Goal: Find specific page/section: Find specific page/section

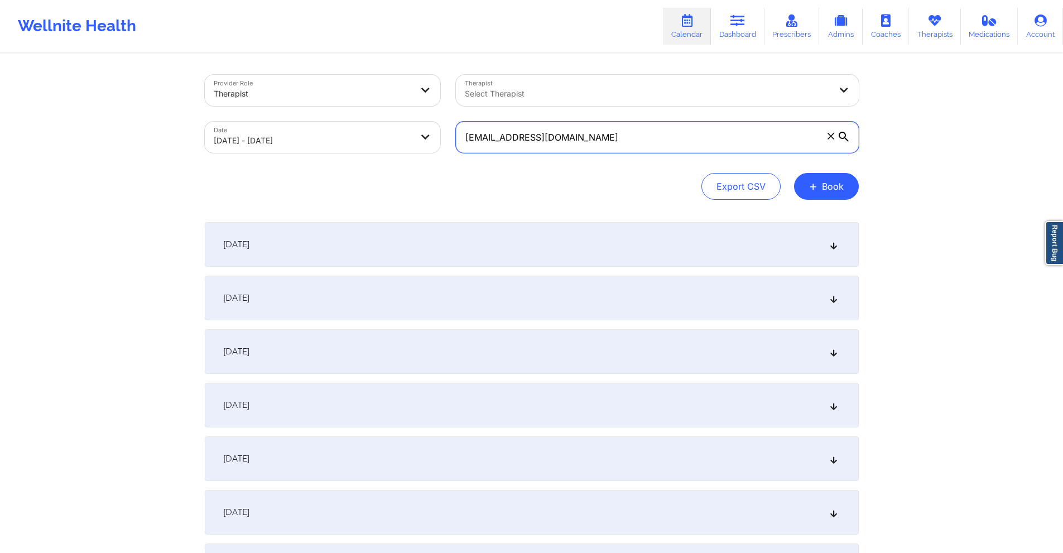
click at [617, 133] on input "ladanziaee@gmail.com" at bounding box center [657, 137] width 403 height 31
paste input "charles.argento@ao"
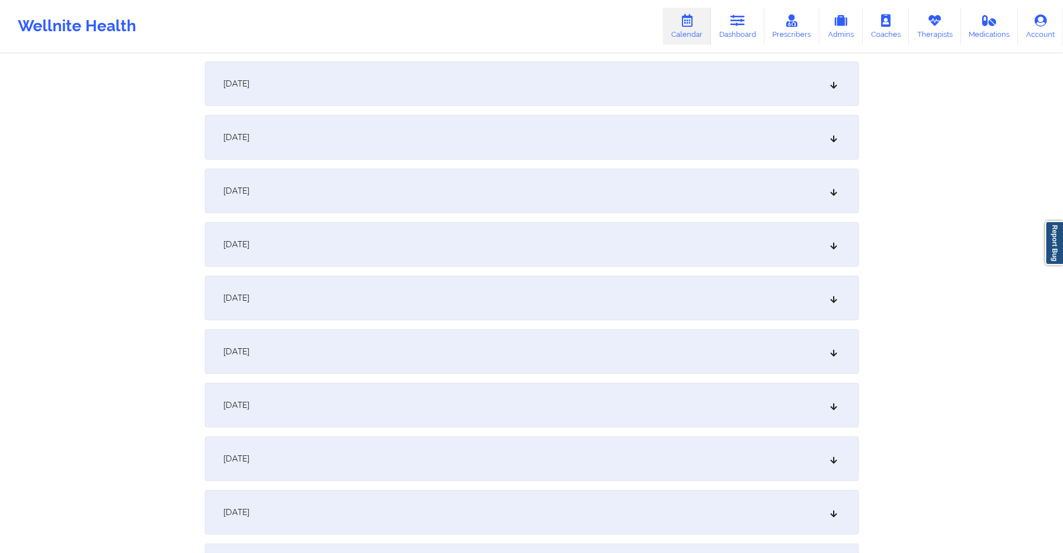
scroll to position [1060, 0]
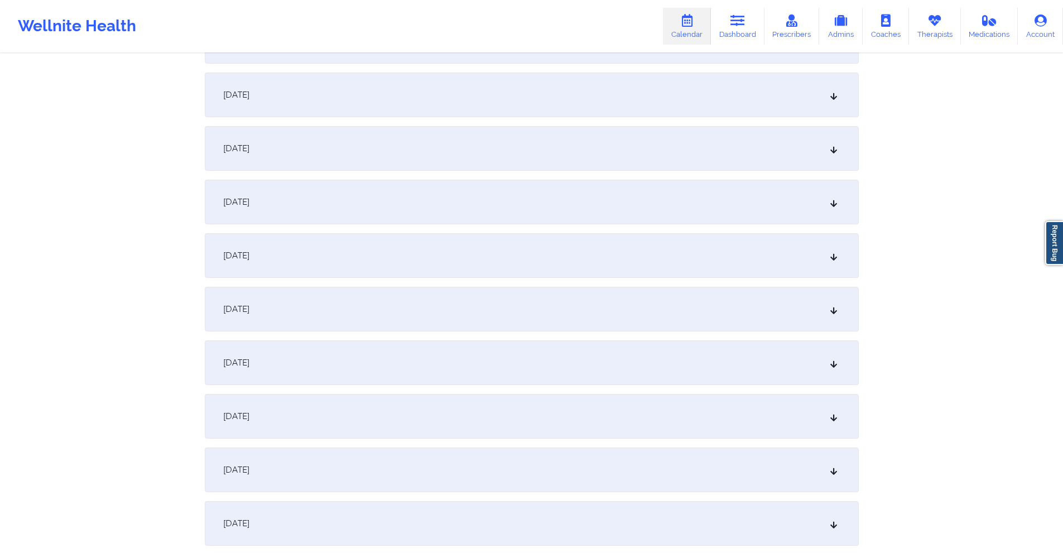
click at [468, 131] on div "September 19, 2025" at bounding box center [532, 148] width 654 height 45
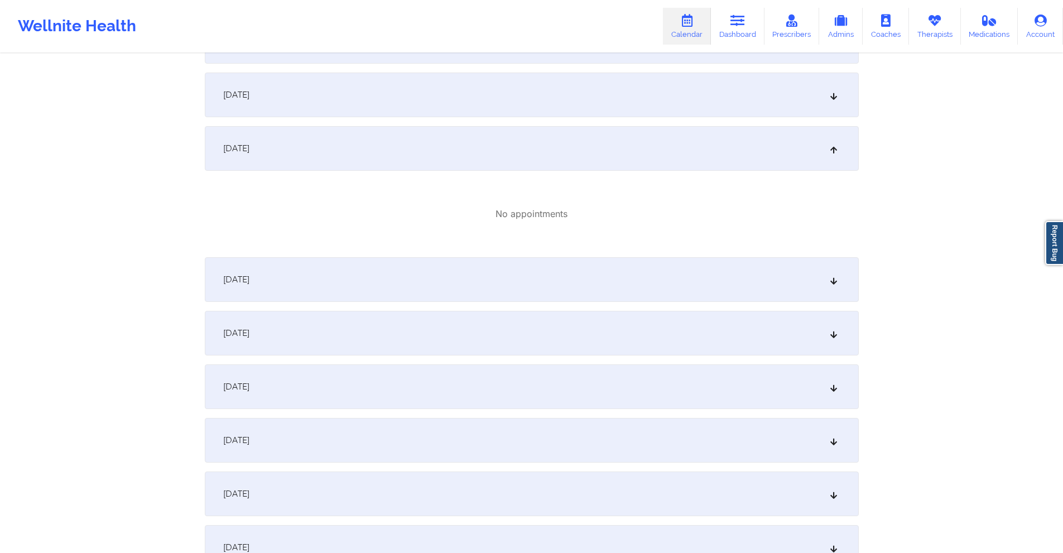
click at [468, 98] on div "September 18, 2025" at bounding box center [532, 95] width 654 height 45
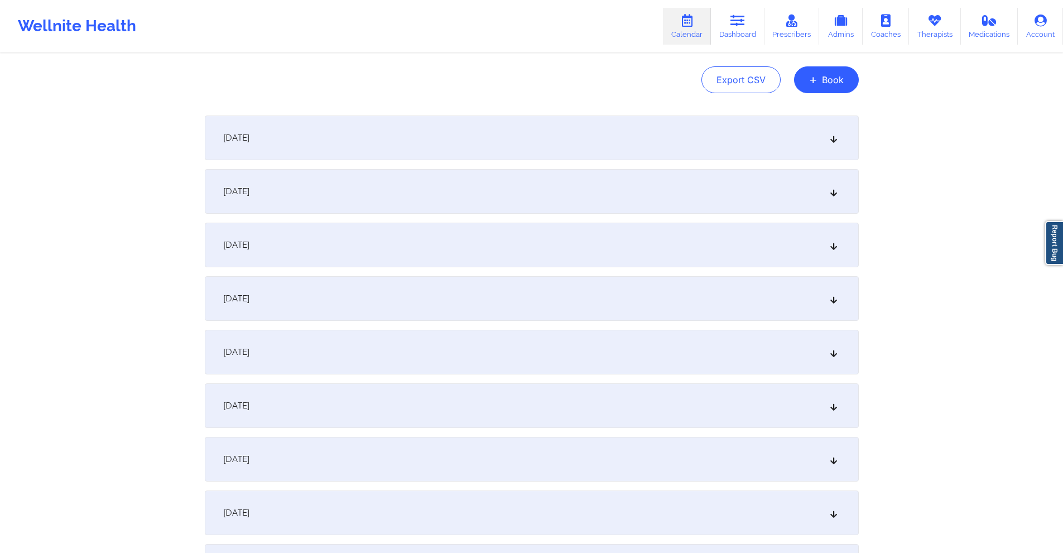
scroll to position [0, 0]
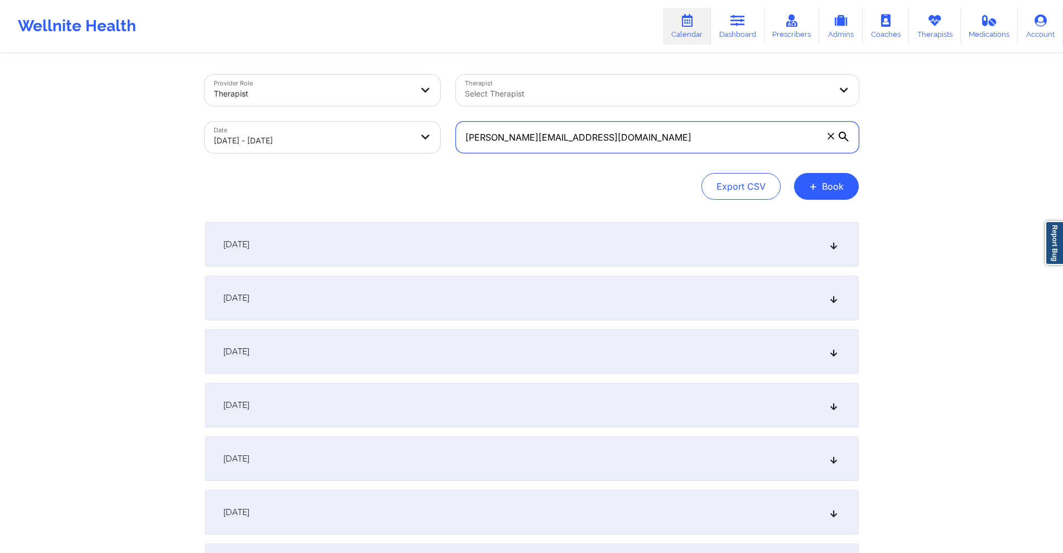
click at [592, 142] on input "charles.argento@aol.com" at bounding box center [657, 137] width 403 height 31
paste input "kfranqui14@yahoo"
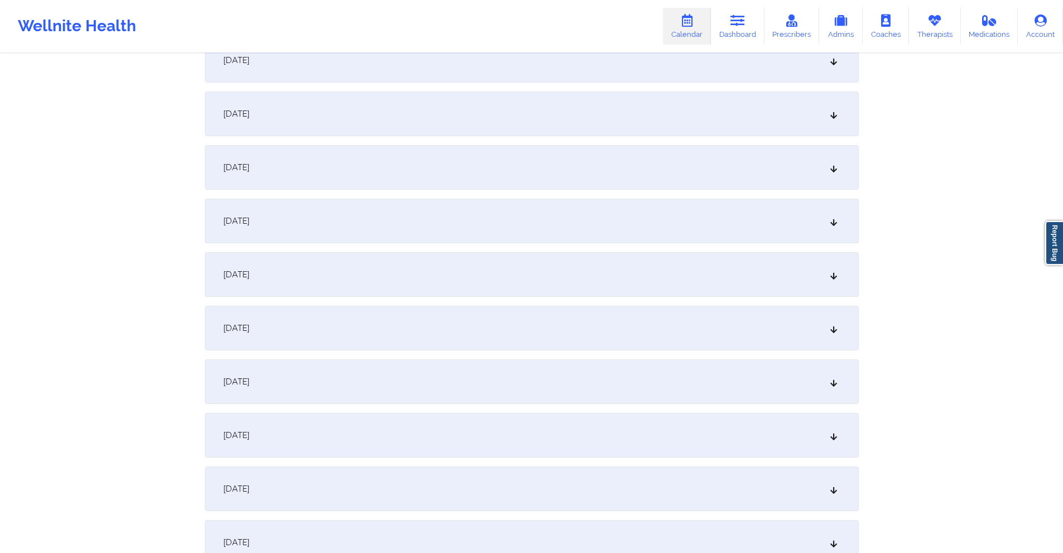
scroll to position [1060, 0]
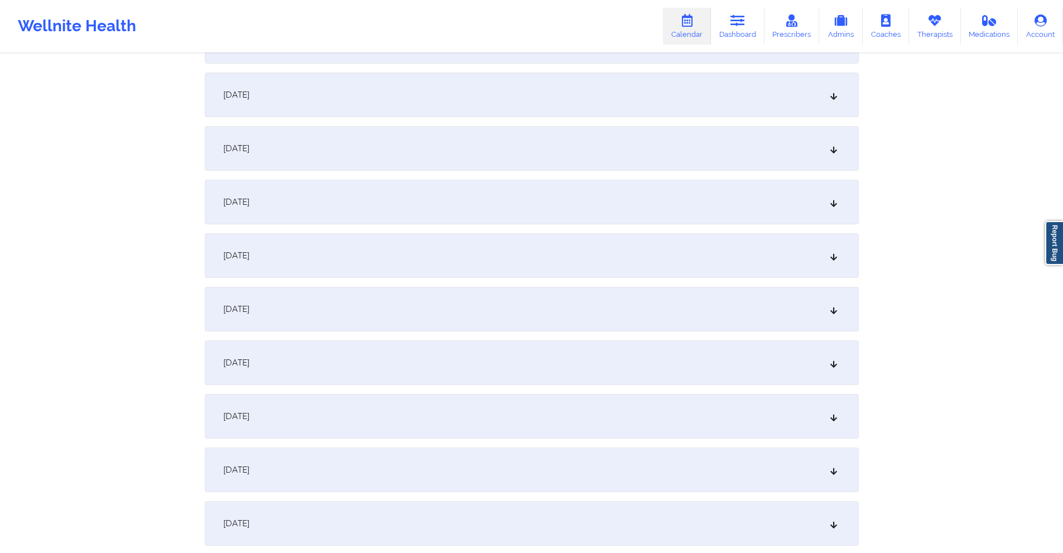
click at [548, 453] on div "September 25, 2025" at bounding box center [532, 469] width 654 height 45
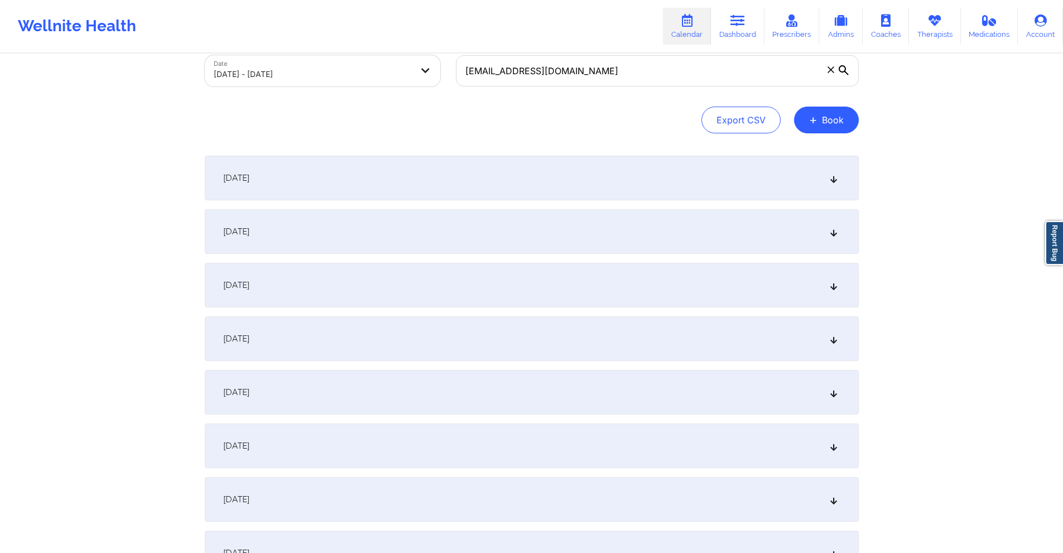
scroll to position [0, 0]
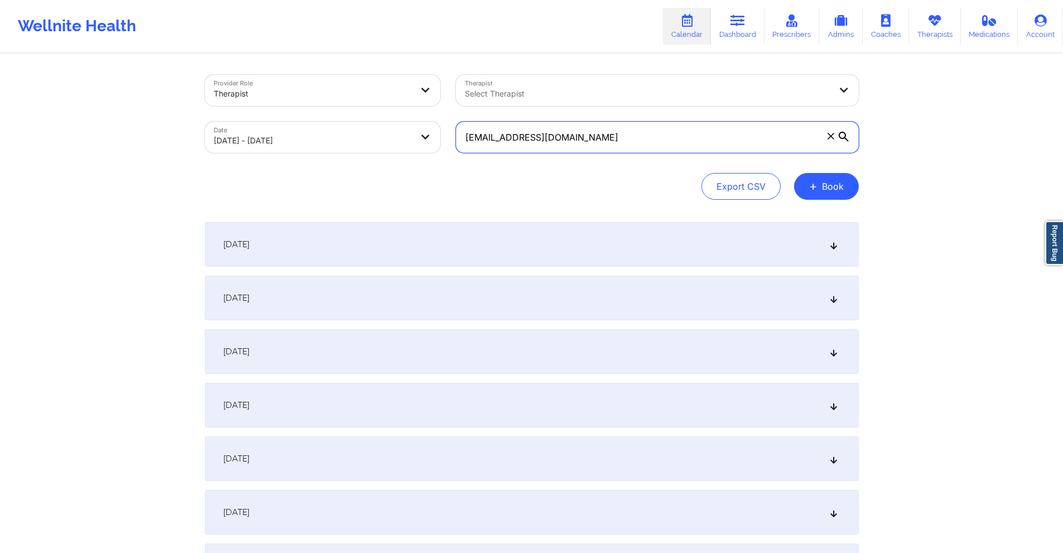
click at [640, 140] on input "kfranqui14@yahoo.com" at bounding box center [657, 137] width 403 height 31
paste input "sean.gordon@simpli5"
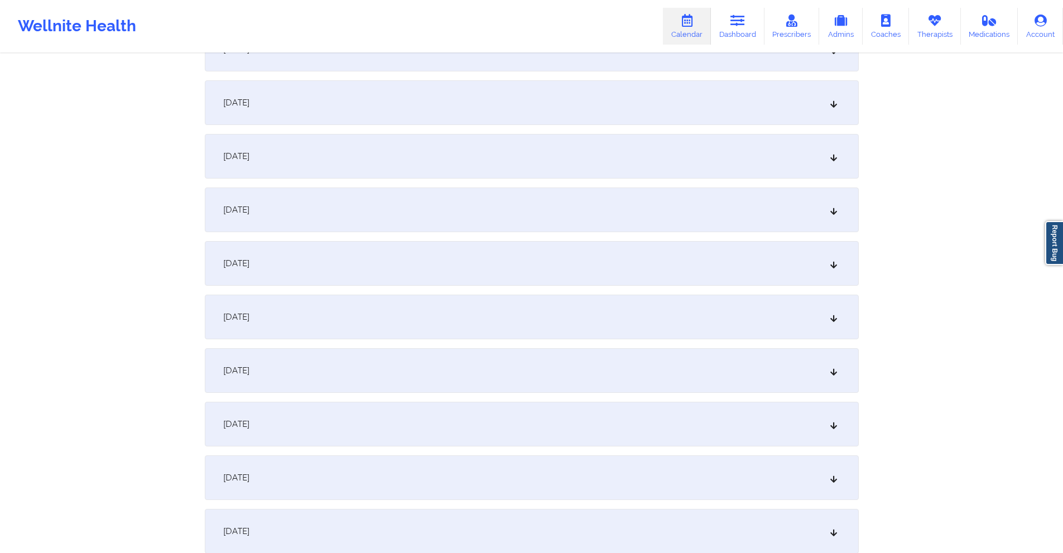
scroll to position [1172, 0]
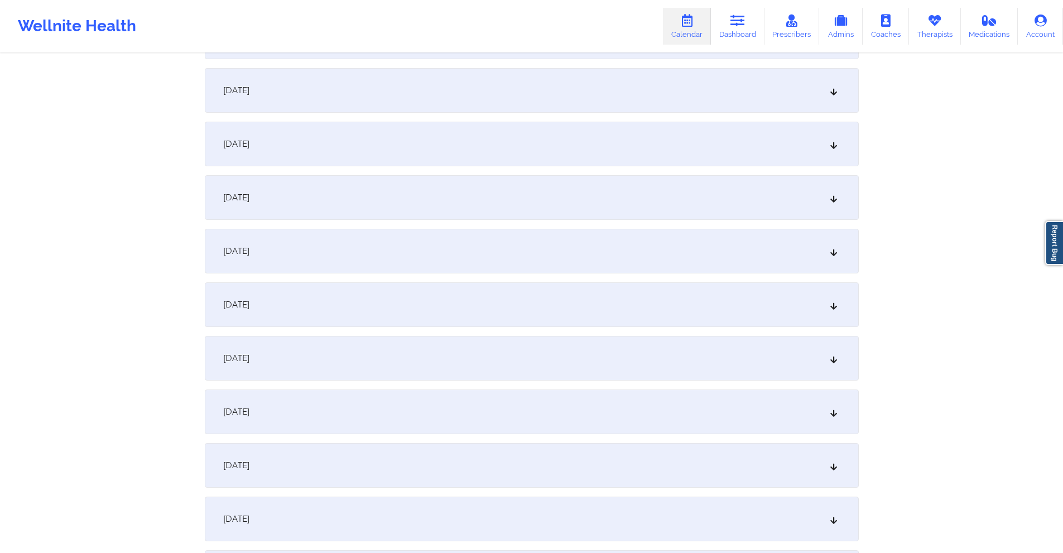
click at [382, 363] on div "September 25, 2025" at bounding box center [532, 358] width 654 height 45
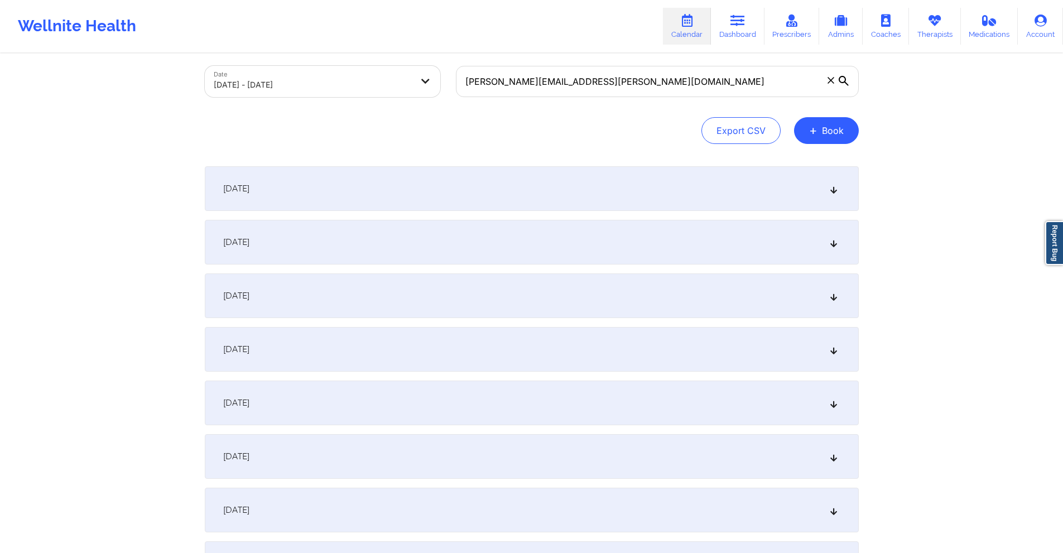
scroll to position [0, 0]
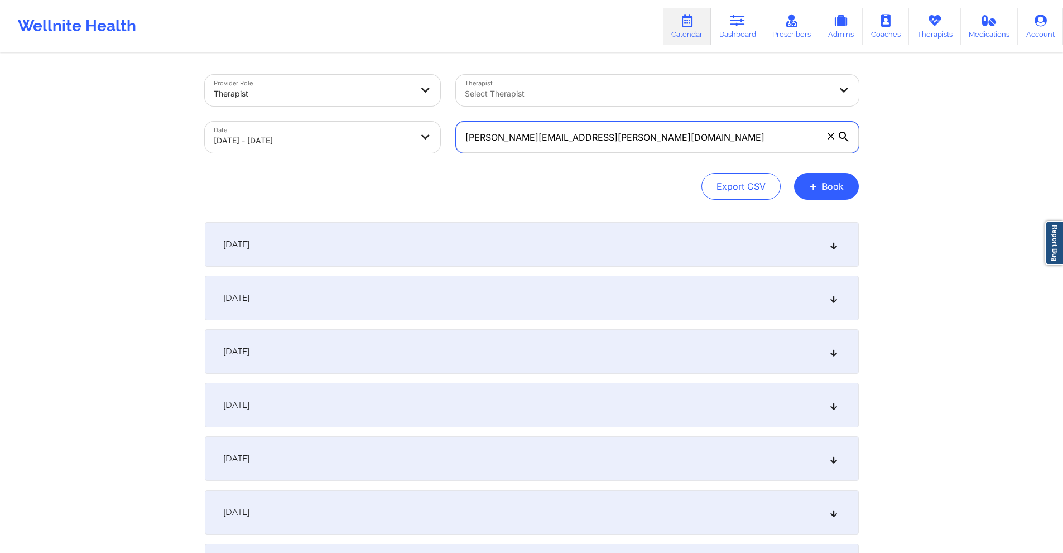
click at [584, 138] on input "sean.gordon@simpli5.com" at bounding box center [657, 137] width 403 height 31
paste input "alyssajade6@gmail"
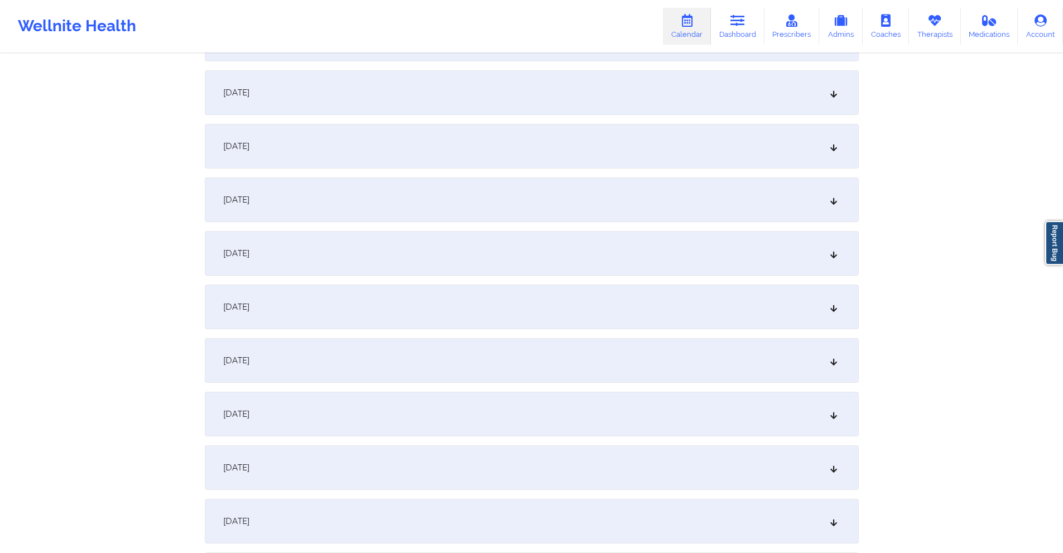
scroll to position [1283, 0]
click at [471, 230] on div "September 25, 2025" at bounding box center [532, 246] width 654 height 45
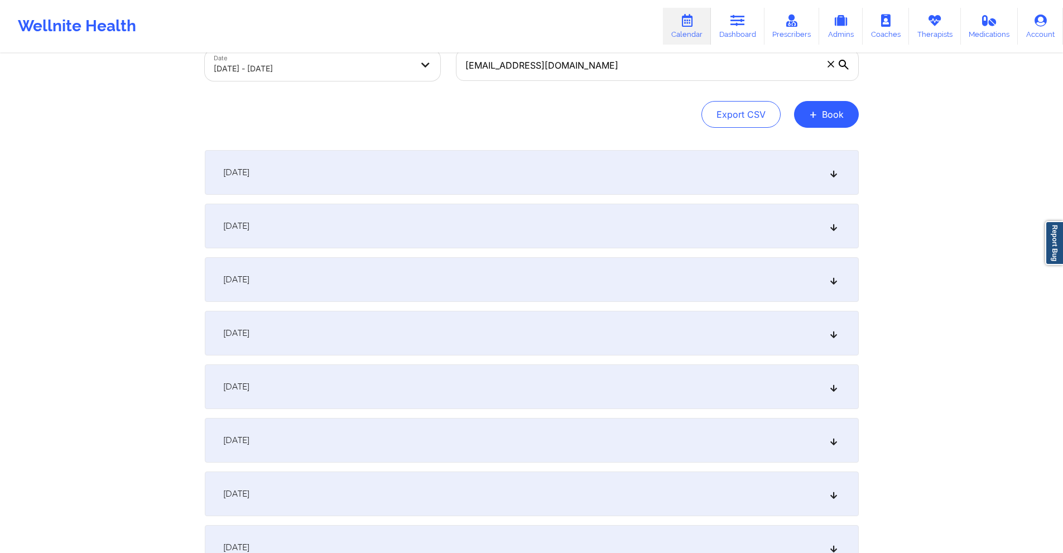
scroll to position [0, 0]
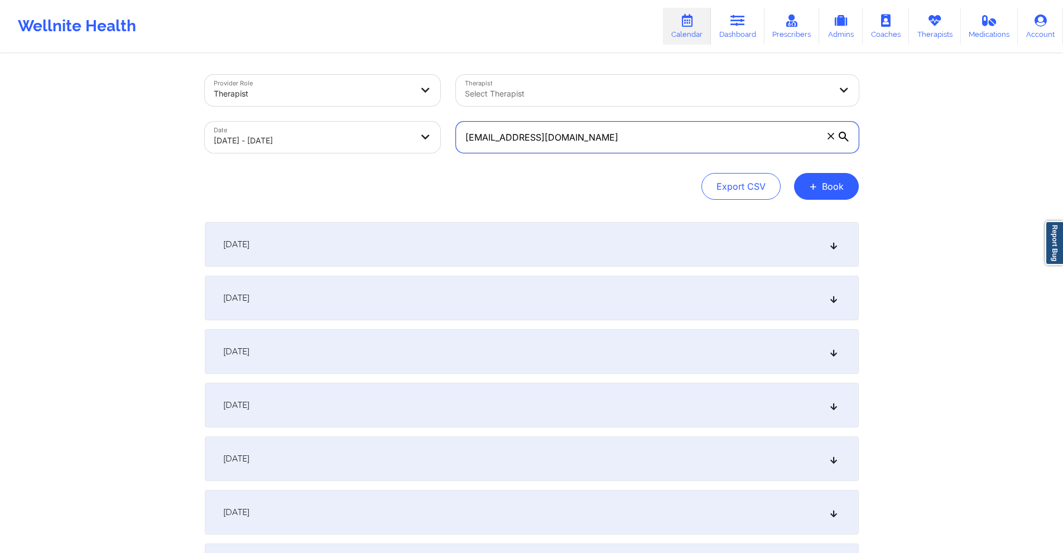
click at [643, 147] on input "alyssajade6@gmail.com" at bounding box center [657, 137] width 403 height 31
paste input "yen@yenbiechler"
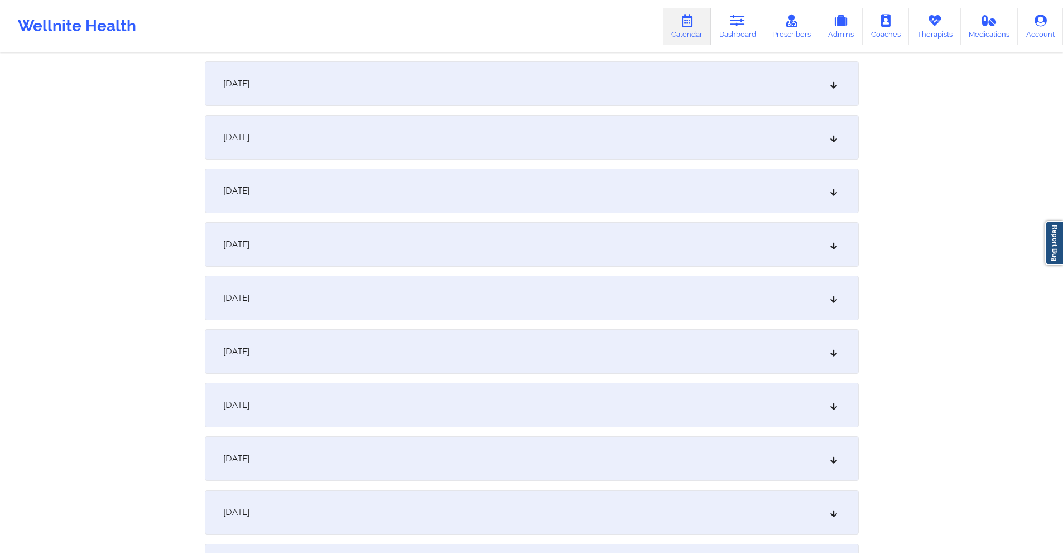
scroll to position [1339, 0]
click at [564, 185] on div "September 25, 2025" at bounding box center [532, 190] width 654 height 45
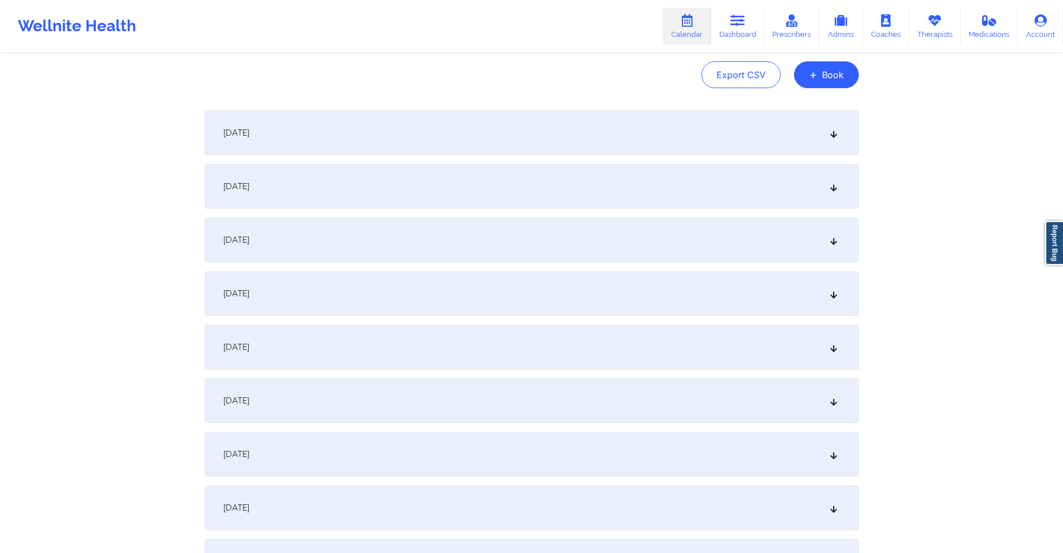
scroll to position [0, 0]
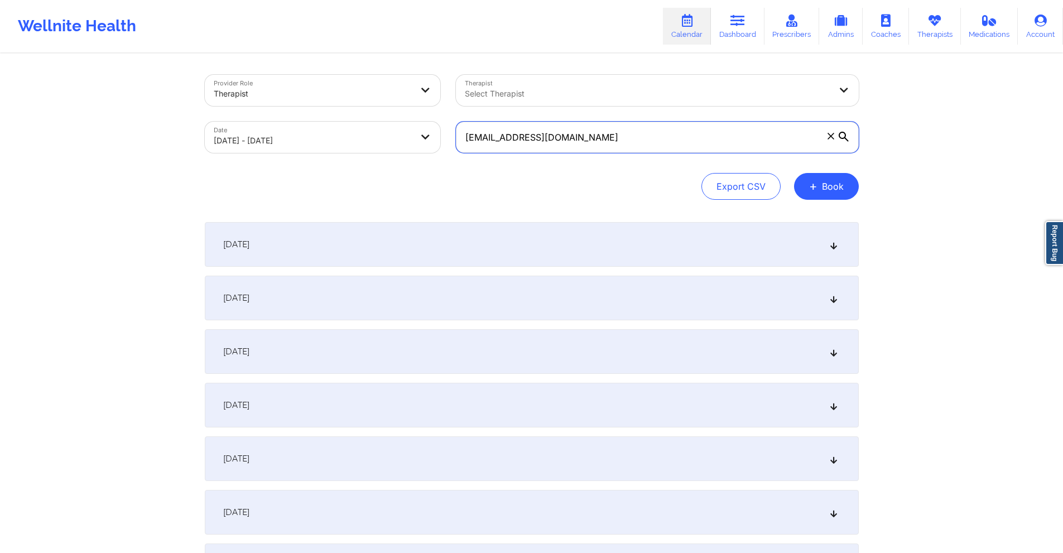
click at [640, 137] on input "yen@yenbiechler.com" at bounding box center [657, 137] width 403 height 31
paste input "maribranzuela@gmail"
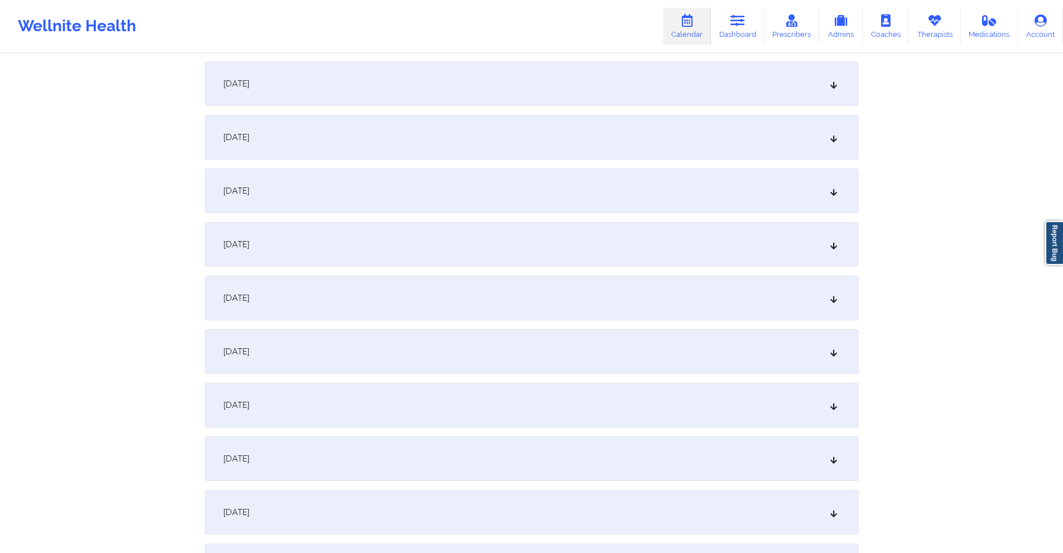
scroll to position [1116, 0]
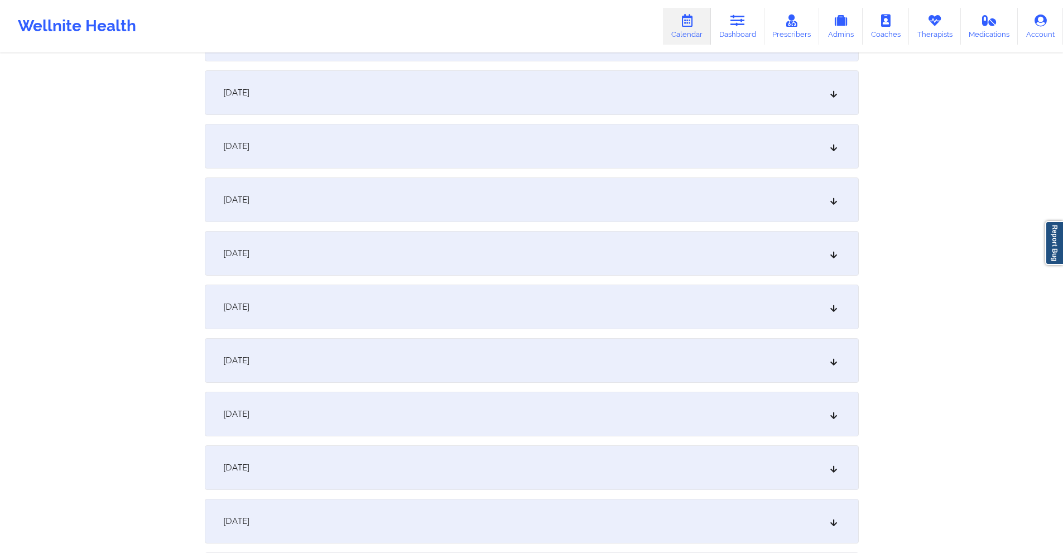
click at [418, 396] on div "September 25, 2025" at bounding box center [532, 414] width 654 height 45
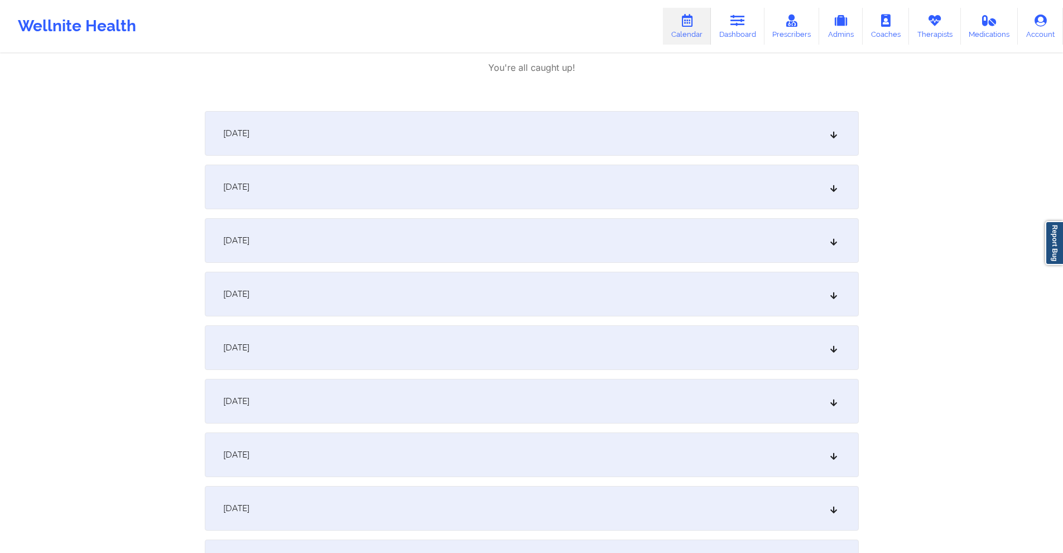
scroll to position [1674, 0]
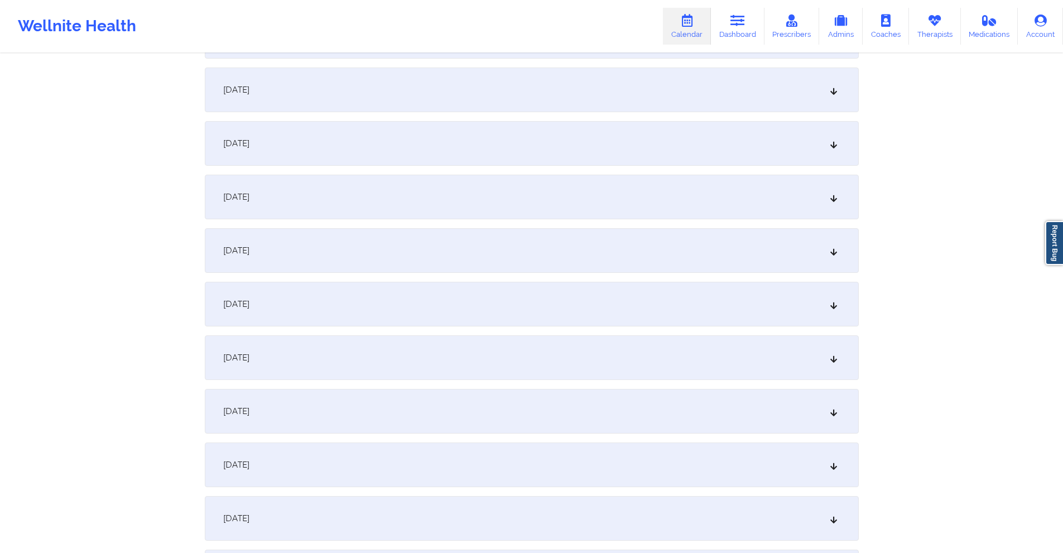
click at [422, 349] on div "October 2, 2025" at bounding box center [532, 357] width 654 height 45
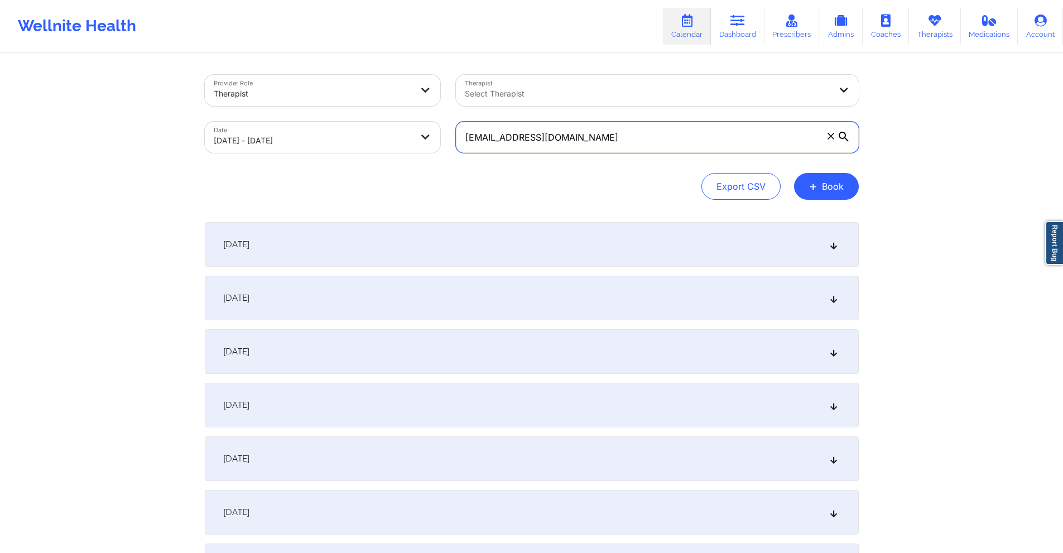
click at [664, 128] on input "maribranzuela@gmail.com" at bounding box center [657, 137] width 403 height 31
paste input "vegayamayra23"
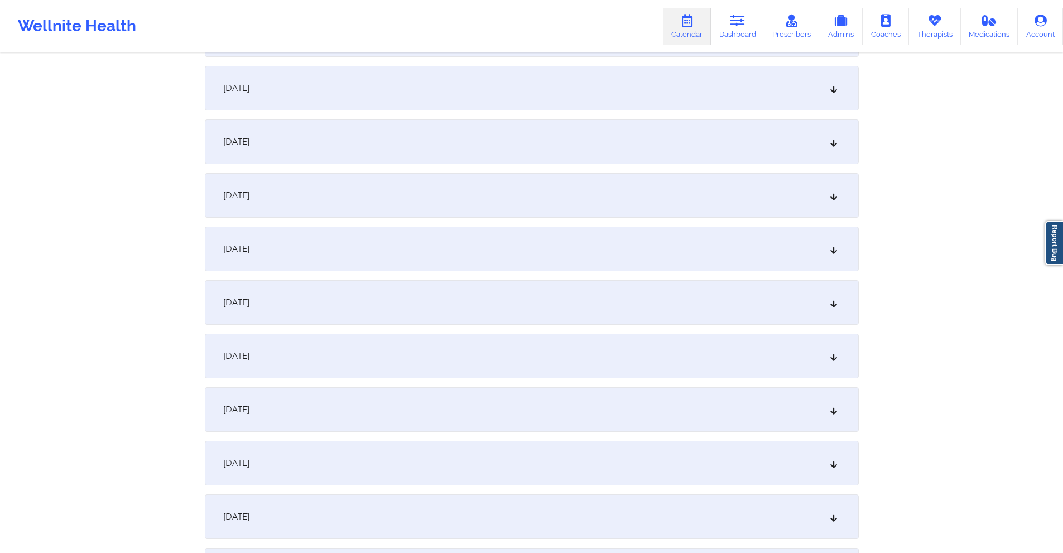
scroll to position [781, 0]
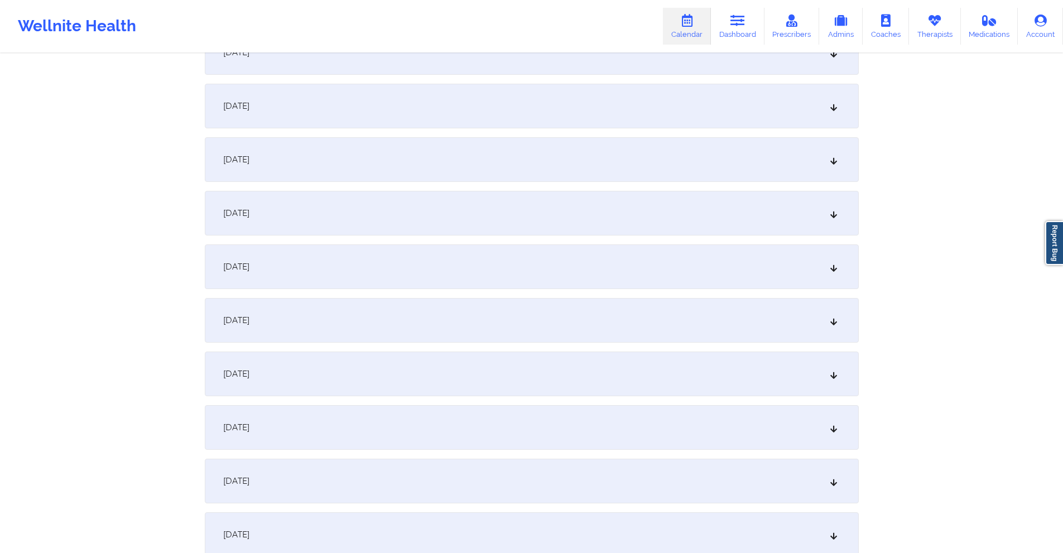
click at [413, 425] on div "September 19, 2025" at bounding box center [532, 427] width 654 height 45
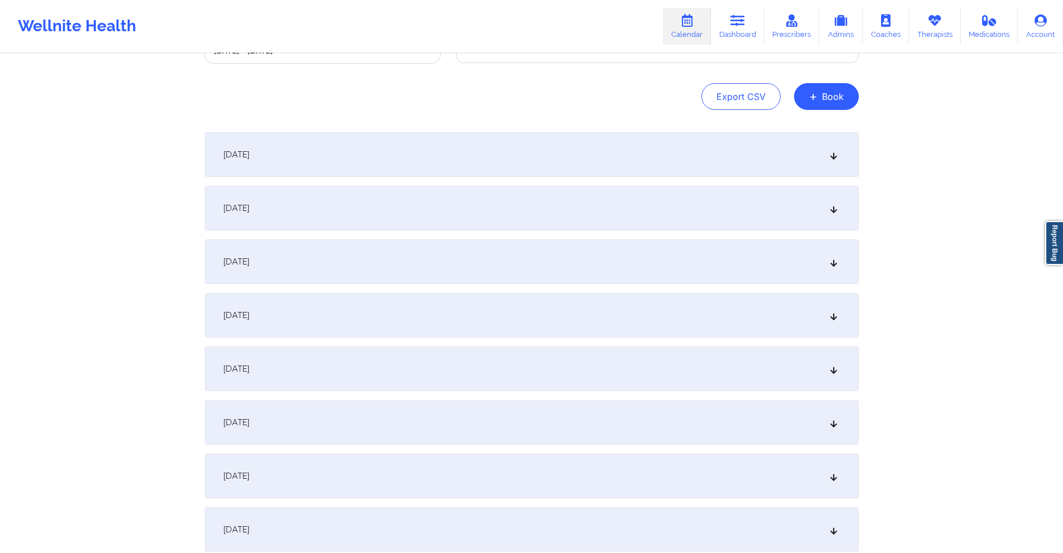
scroll to position [0, 0]
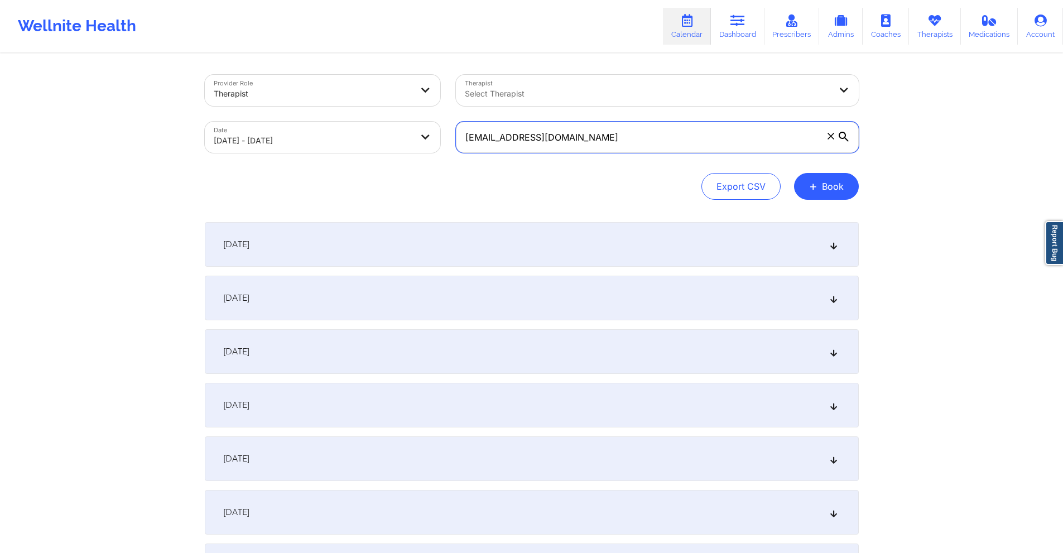
click at [564, 143] on input "vegayamayra23@gmail.com" at bounding box center [657, 137] width 403 height 31
paste input "sarabirdsall@yahoo"
type input "[EMAIL_ADDRESS][DOMAIN_NAME]"
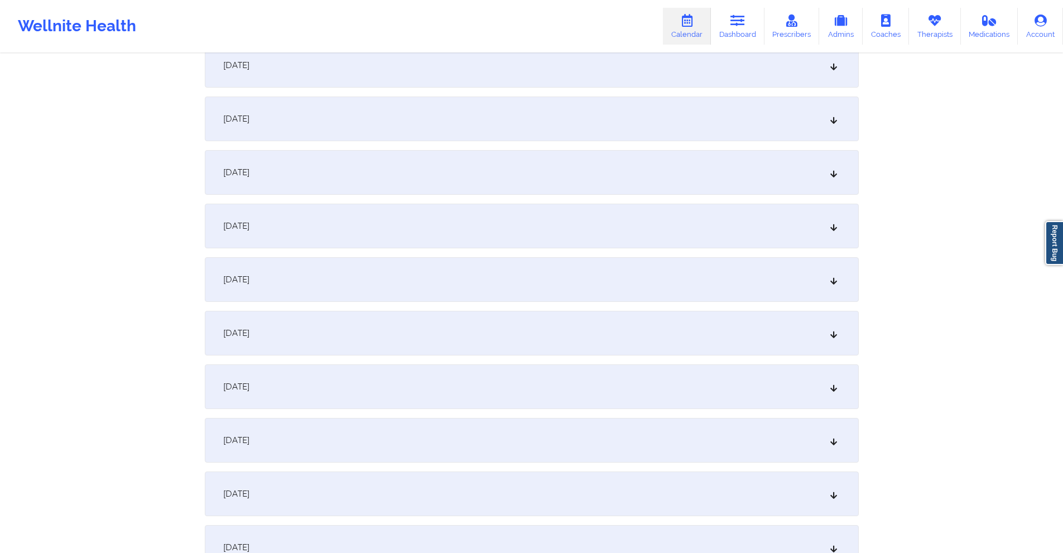
scroll to position [781, 0]
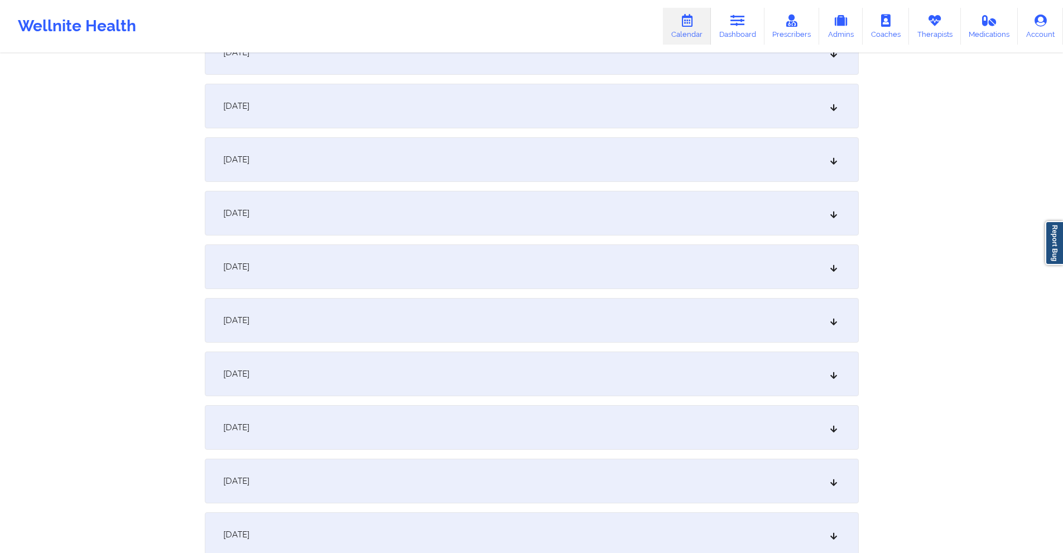
click at [403, 259] on div "September 16, 2025" at bounding box center [532, 266] width 654 height 45
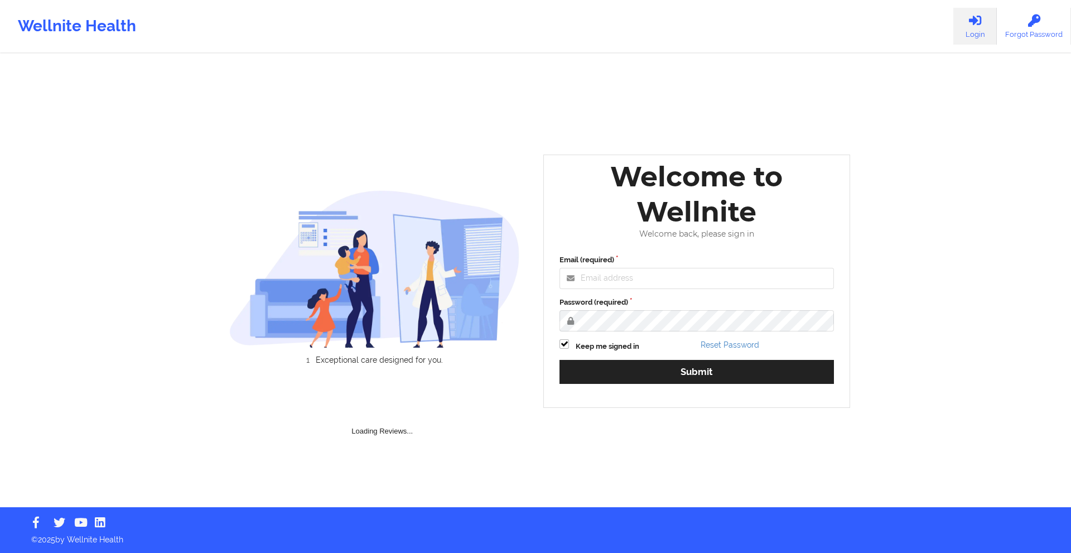
click at [633, 272] on input "Email (required)" at bounding box center [697, 278] width 274 height 21
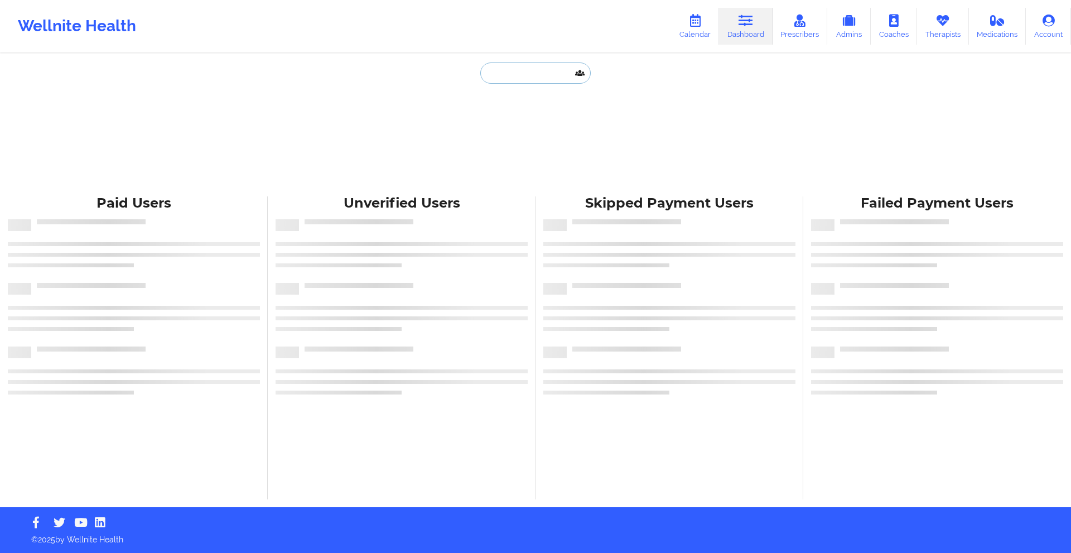
click at [487, 72] on input "text" at bounding box center [535, 72] width 110 height 21
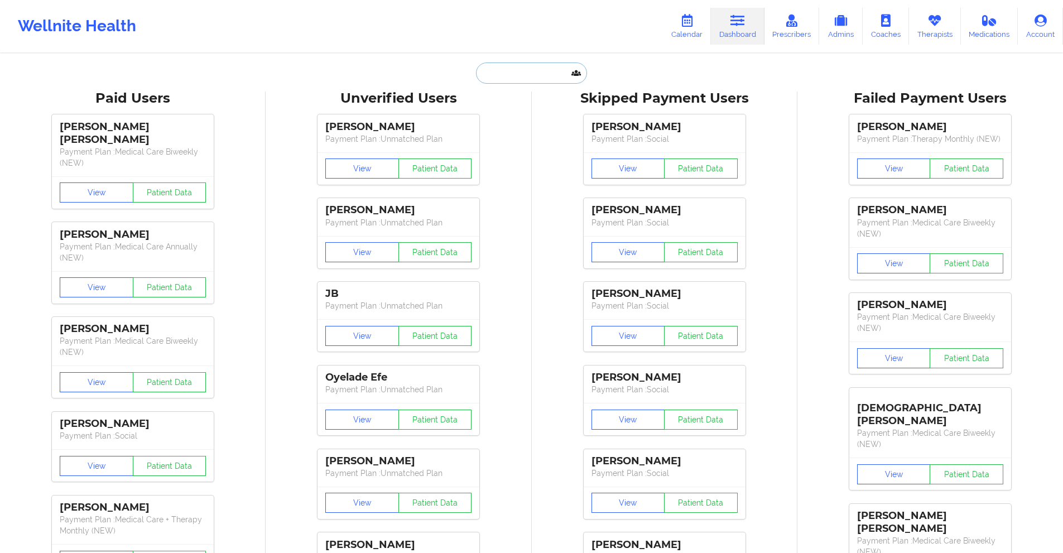
paste input "charles.argento@aol.com"
type input "charles.argento@aol.com"
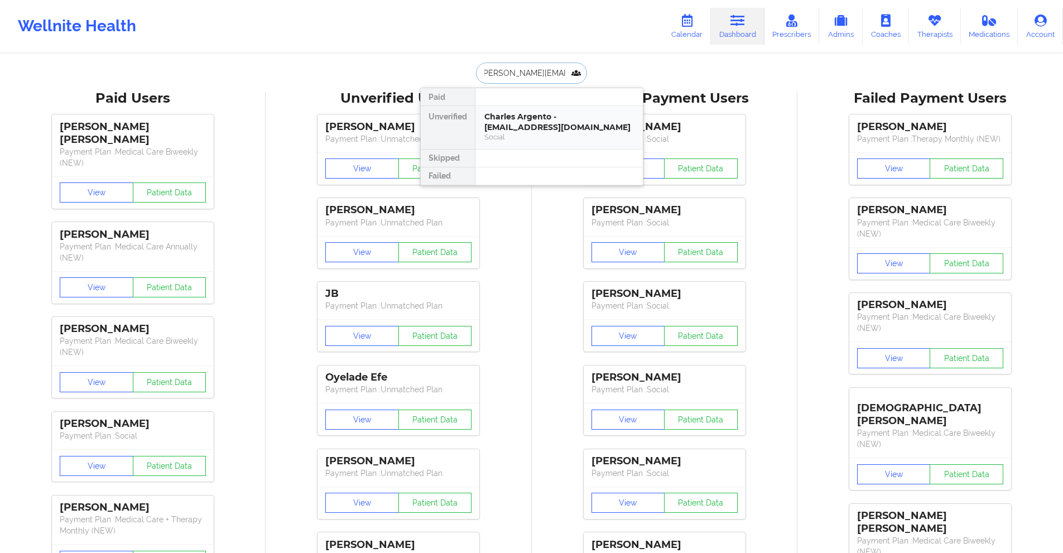
click at [522, 122] on div "Charles Argento - [EMAIL_ADDRESS][DOMAIN_NAME]" at bounding box center [559, 122] width 150 height 21
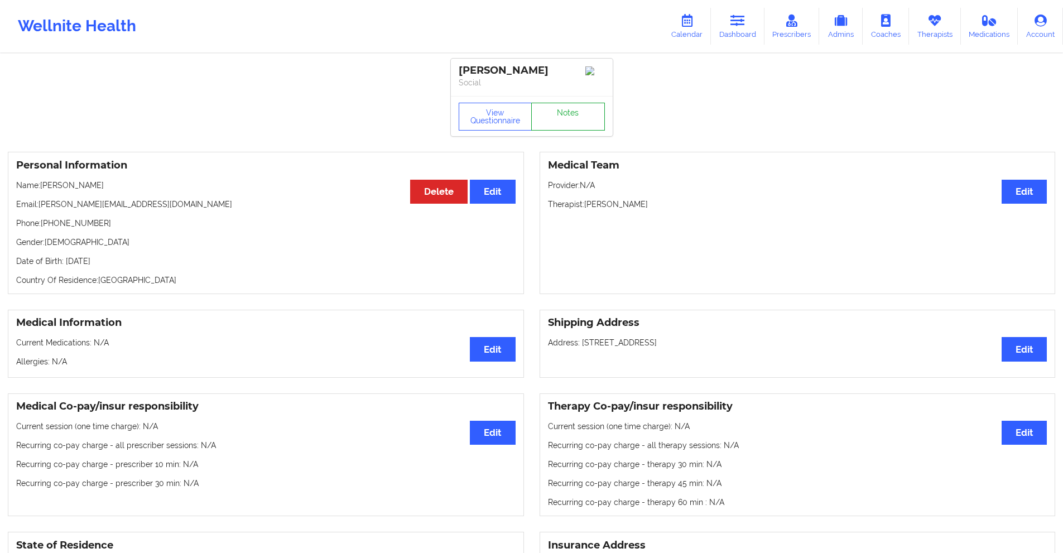
click at [559, 121] on link "Notes" at bounding box center [568, 117] width 74 height 28
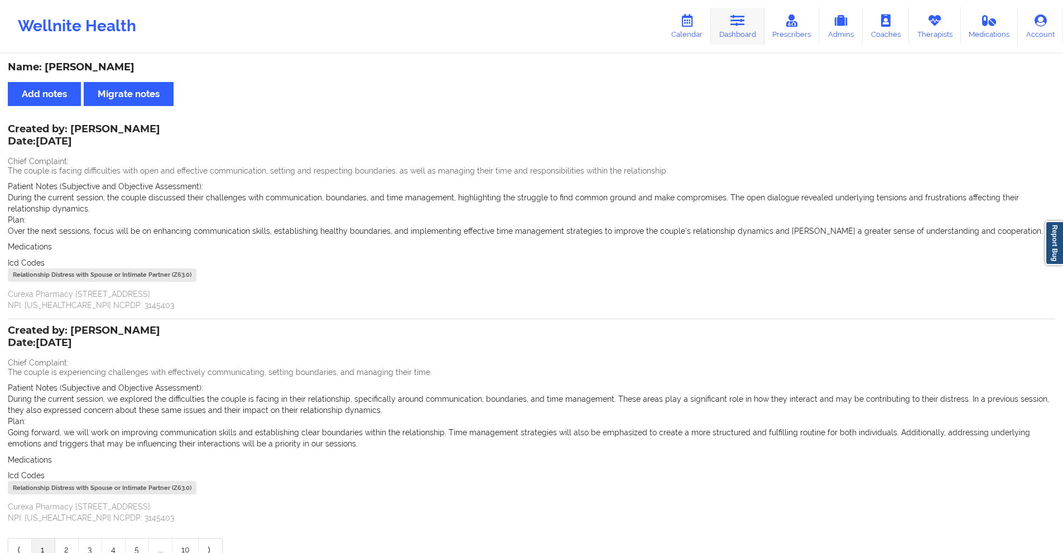
click at [735, 24] on icon at bounding box center [737, 21] width 15 height 12
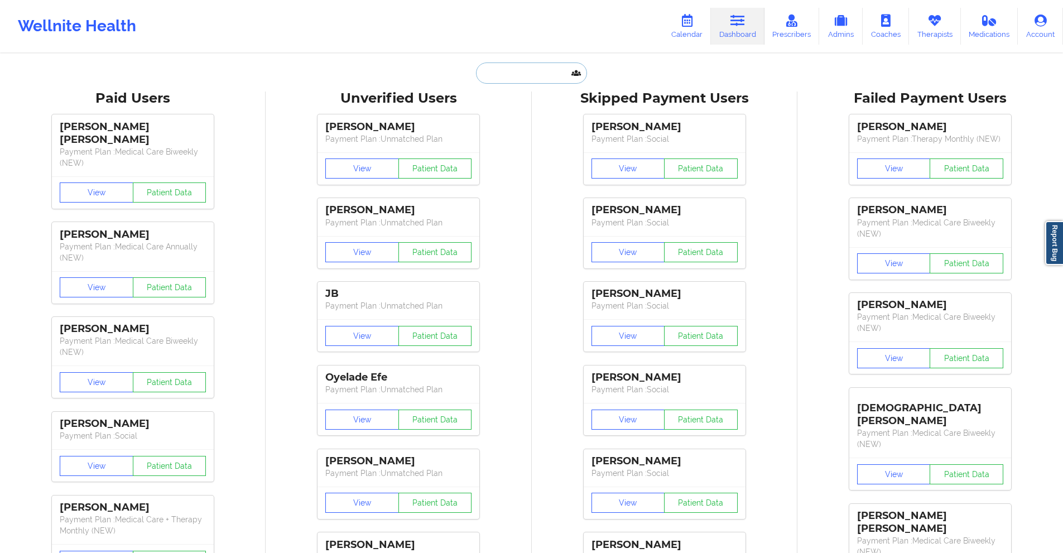
click at [540, 74] on input "text" at bounding box center [531, 72] width 110 height 21
paste input "[EMAIL_ADDRESS][DOMAIN_NAME]"
type input "[EMAIL_ADDRESS][DOMAIN_NAME]"
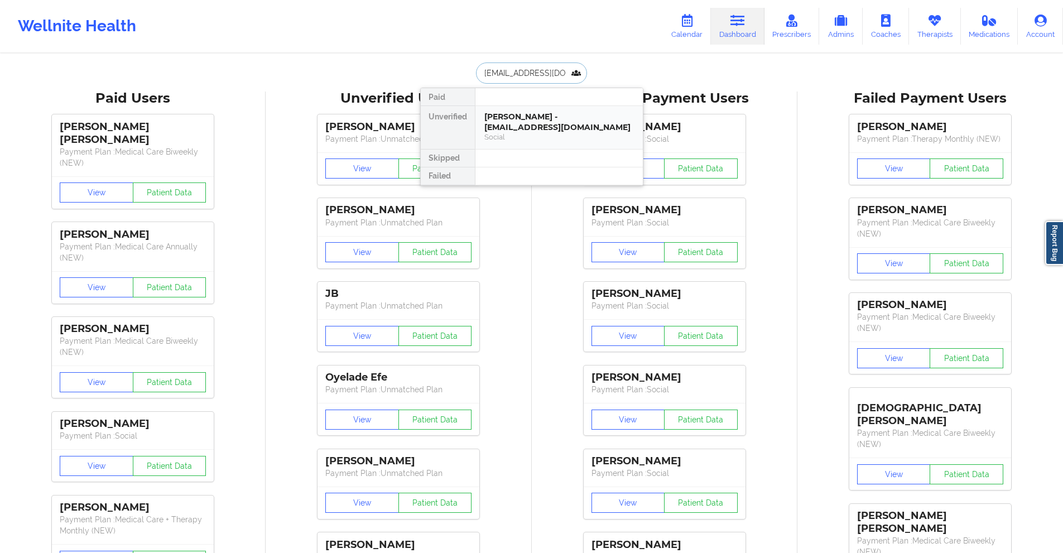
click at [539, 121] on div "[PERSON_NAME] - [EMAIL_ADDRESS][DOMAIN_NAME]" at bounding box center [559, 122] width 150 height 21
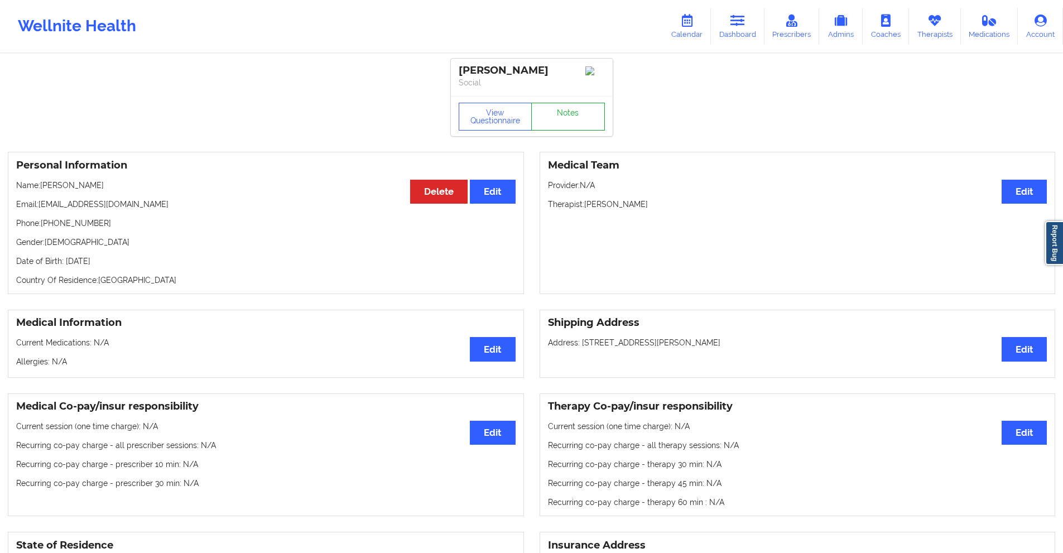
click at [565, 123] on link "Notes" at bounding box center [568, 117] width 74 height 28
